Goal: Task Accomplishment & Management: Manage account settings

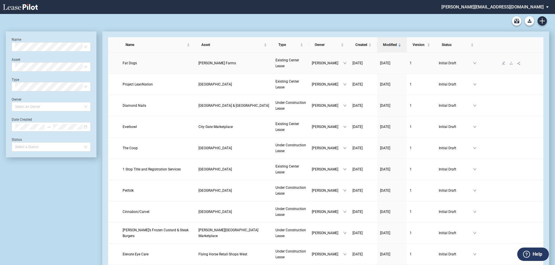
click at [133, 63] on span "Fat Dogs" at bounding box center [130, 63] width 14 height 4
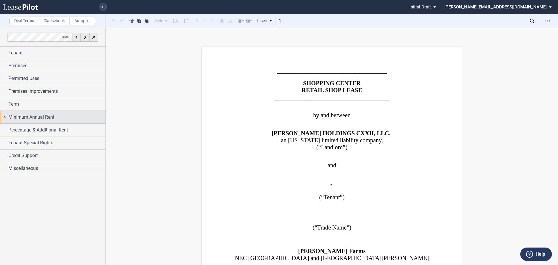
click at [9, 118] on span "Minimum Annual Rent" at bounding box center [31, 117] width 46 height 7
click at [22, 118] on span "Minimum Annual Rent" at bounding box center [31, 117] width 46 height 7
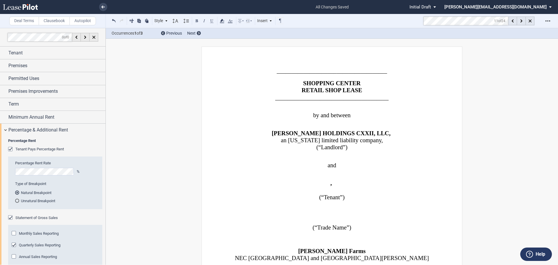
scroll to position [161, 0]
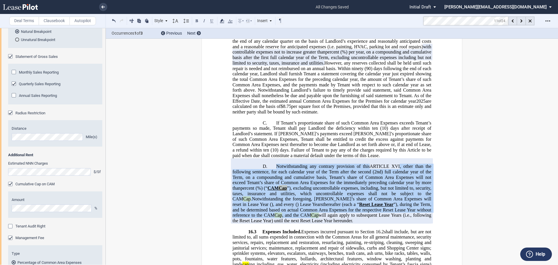
click at [356, 164] on span ", other than the following sentence, for each calendar year of the Term after t…" at bounding box center [332, 169] width 200 height 10
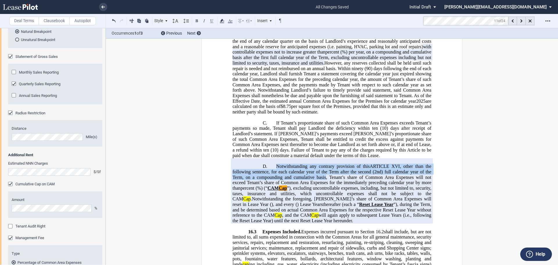
drag, startPoint x: 325, startPoint y: 117, endPoint x: 270, endPoint y: 105, distance: 56.0
click at [270, 164] on p "D. Notwithstanding any contrary provision of this ﻿ ARTICLE XVI ﻿ , other than …" at bounding box center [331, 194] width 199 height 60
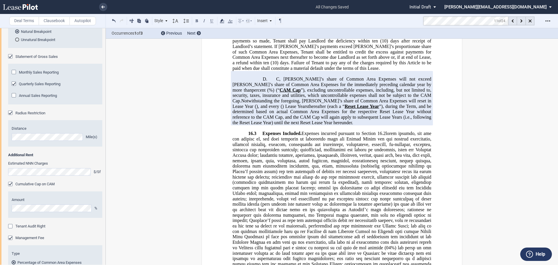
scroll to position [9746, 0]
